Goal: Find specific page/section: Find specific page/section

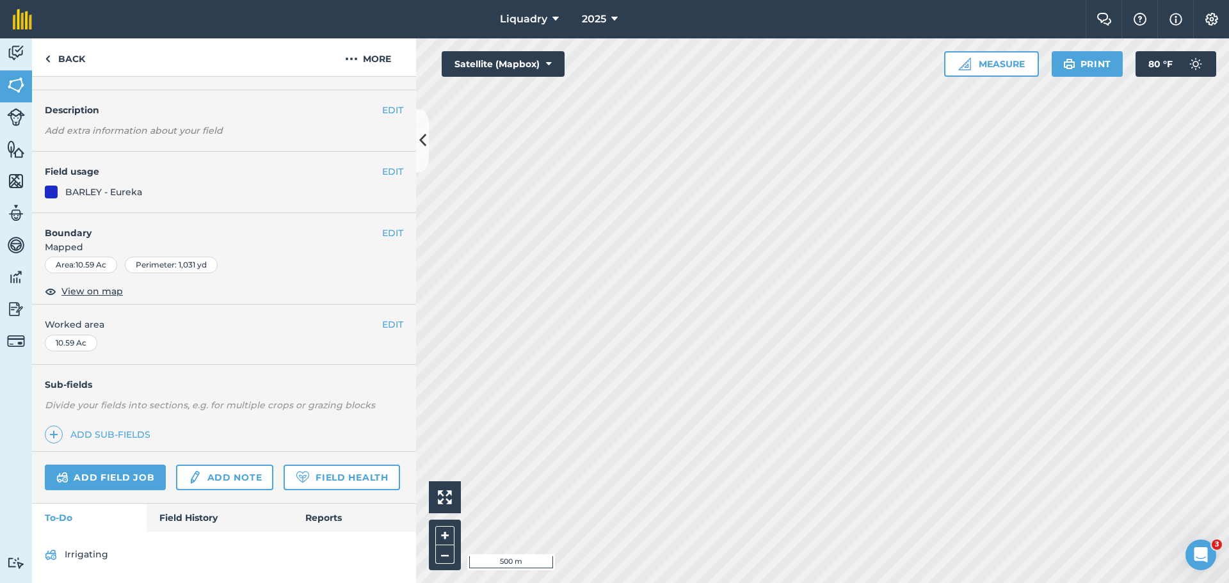
scroll to position [67, 0]
click at [186, 517] on link "Field History" at bounding box center [219, 518] width 145 height 28
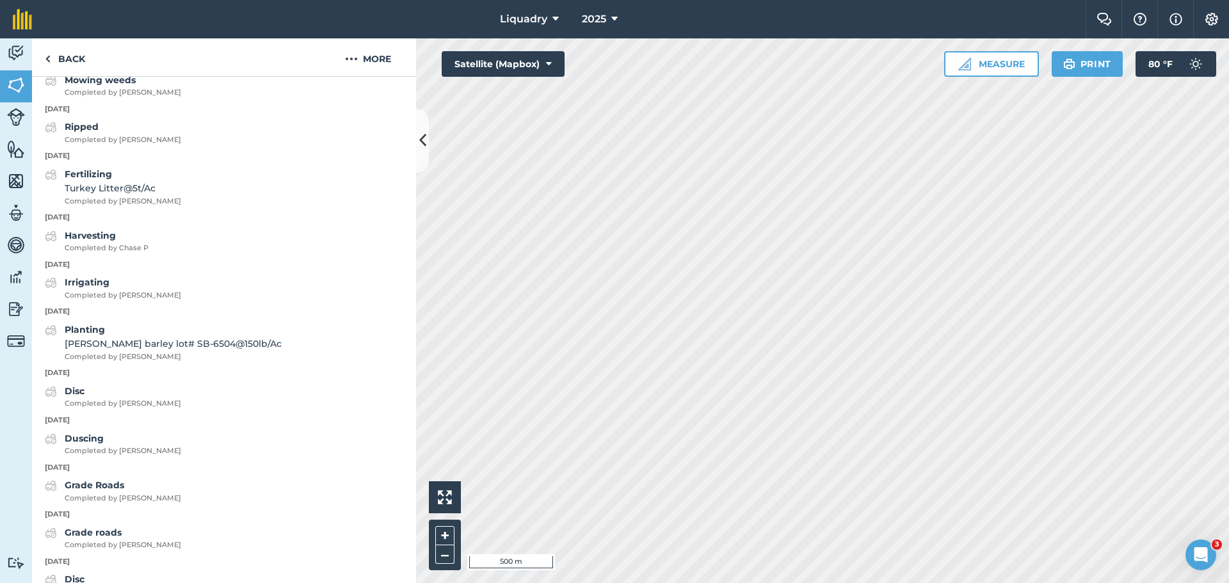
scroll to position [1731, 0]
